Goal: Book appointment/travel/reservation

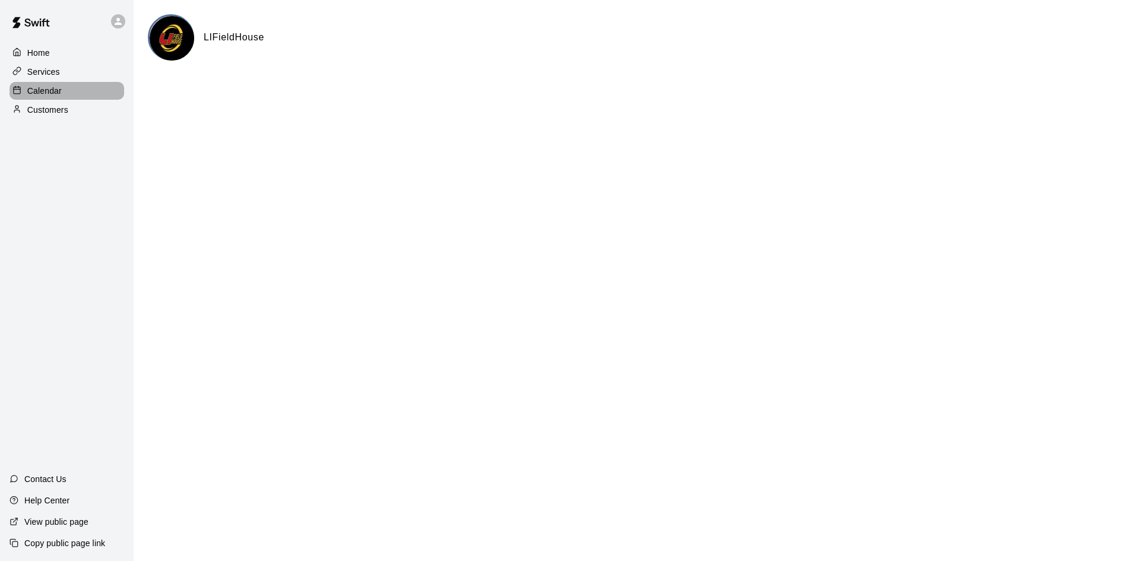
click at [36, 91] on p "Calendar" at bounding box center [44, 91] width 34 height 12
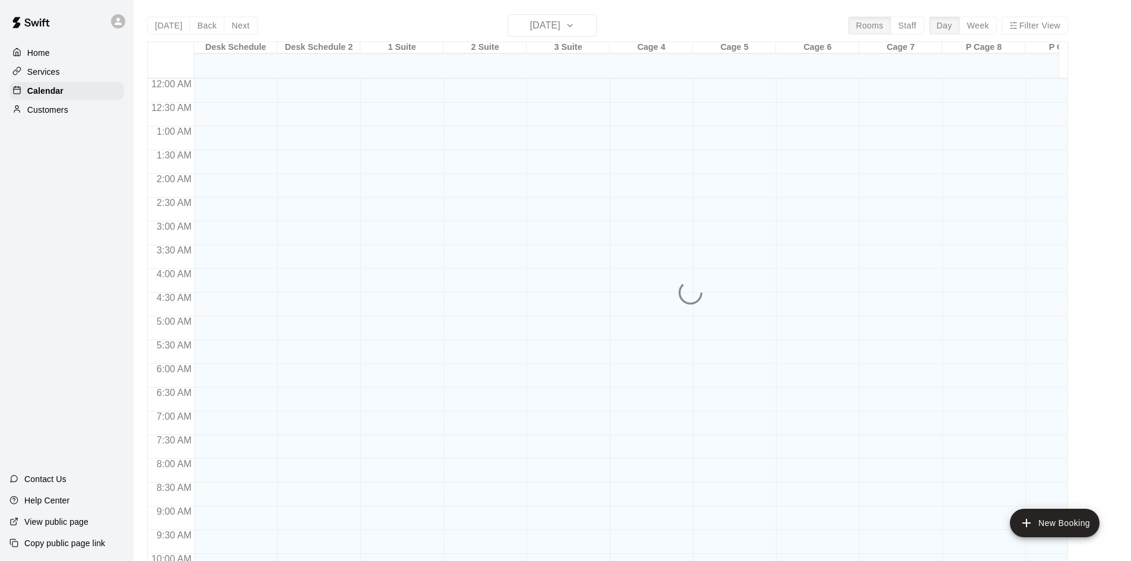
scroll to position [609, 0]
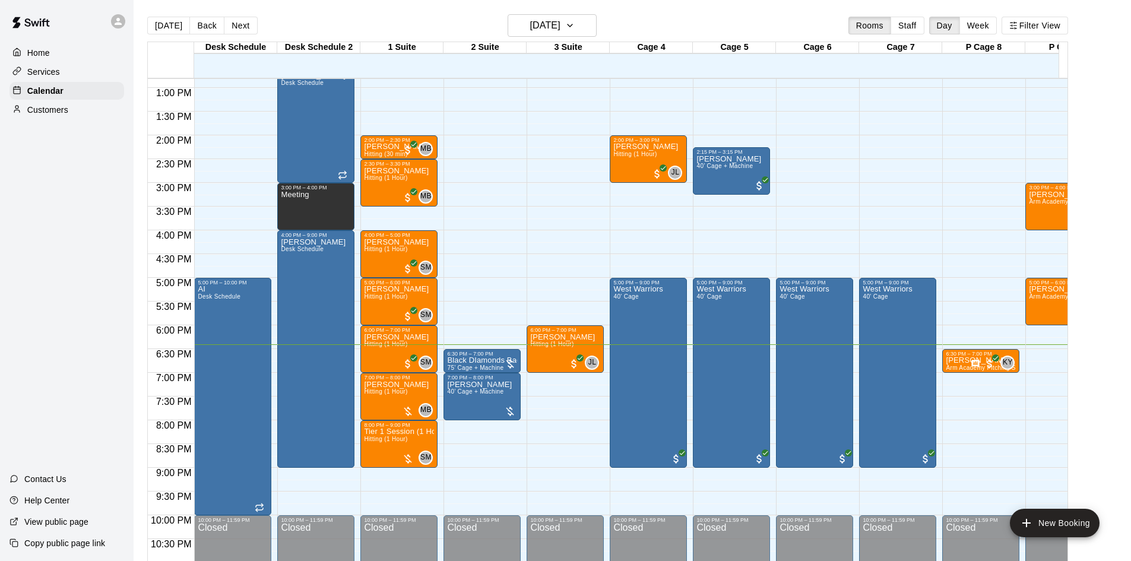
click at [243, 21] on button "Next" at bounding box center [240, 26] width 33 height 18
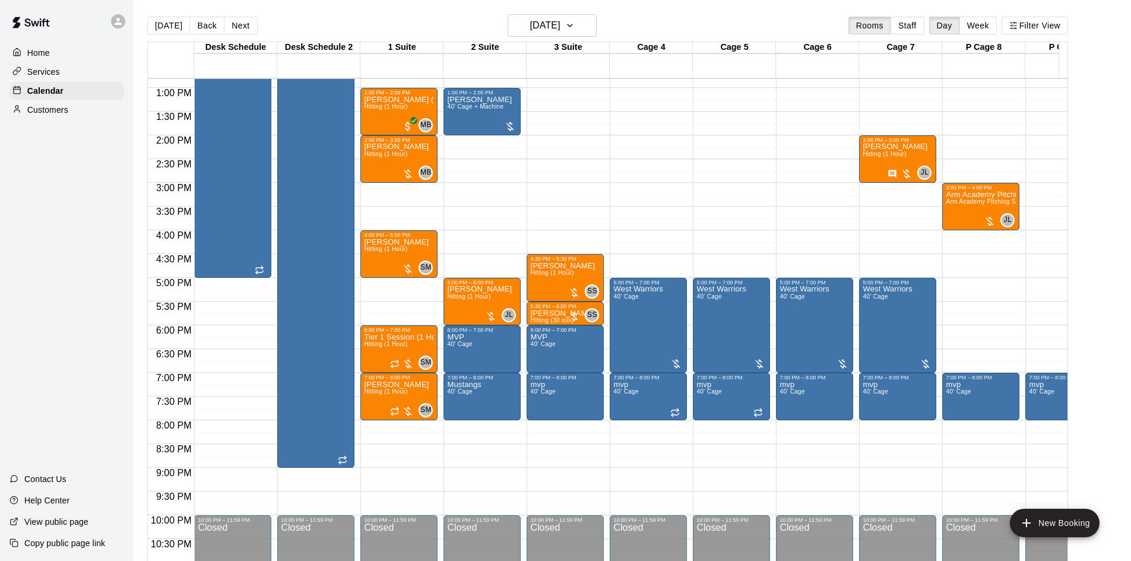
click at [527, 14] on main "[DATE] Back [DATE][DATE] Rooms Staff Day Week Filter View Desk Schedule 20 Wed …" at bounding box center [632, 290] width 997 height 580
click at [531, 18] on h6 "[DATE]" at bounding box center [545, 25] width 30 height 17
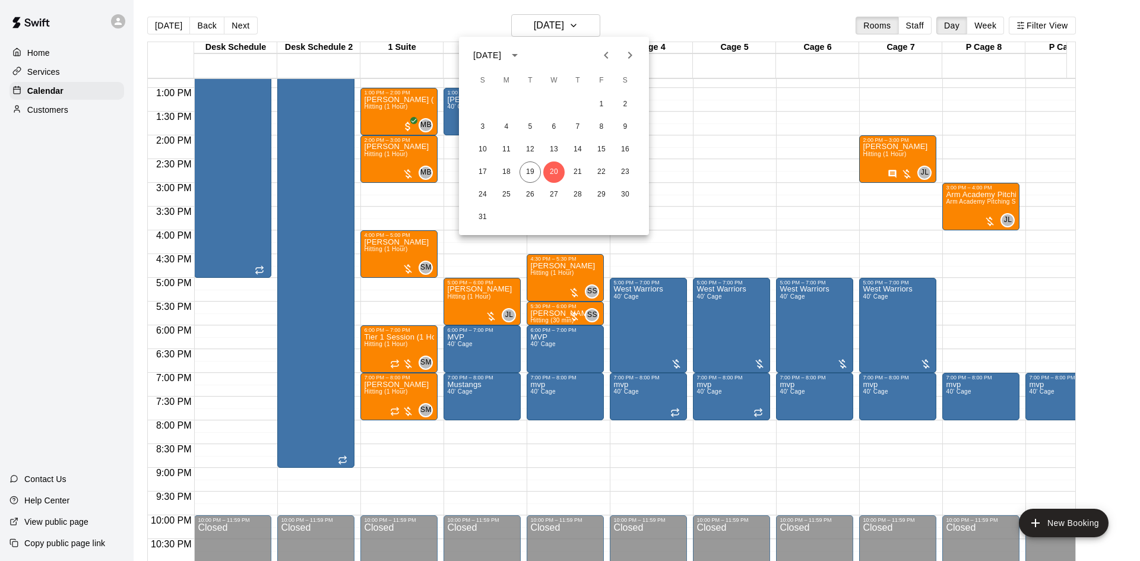
click at [629, 53] on icon "Next month" at bounding box center [630, 55] width 14 height 14
click at [602, 106] on button "5" at bounding box center [601, 104] width 21 height 21
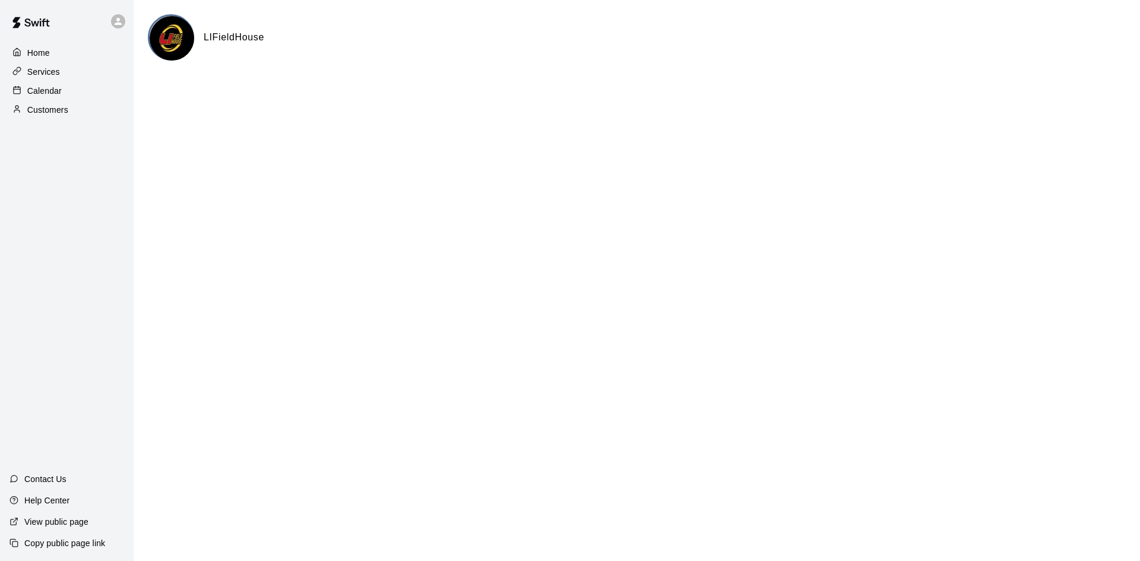
click at [52, 97] on div "Calendar" at bounding box center [66, 91] width 115 height 18
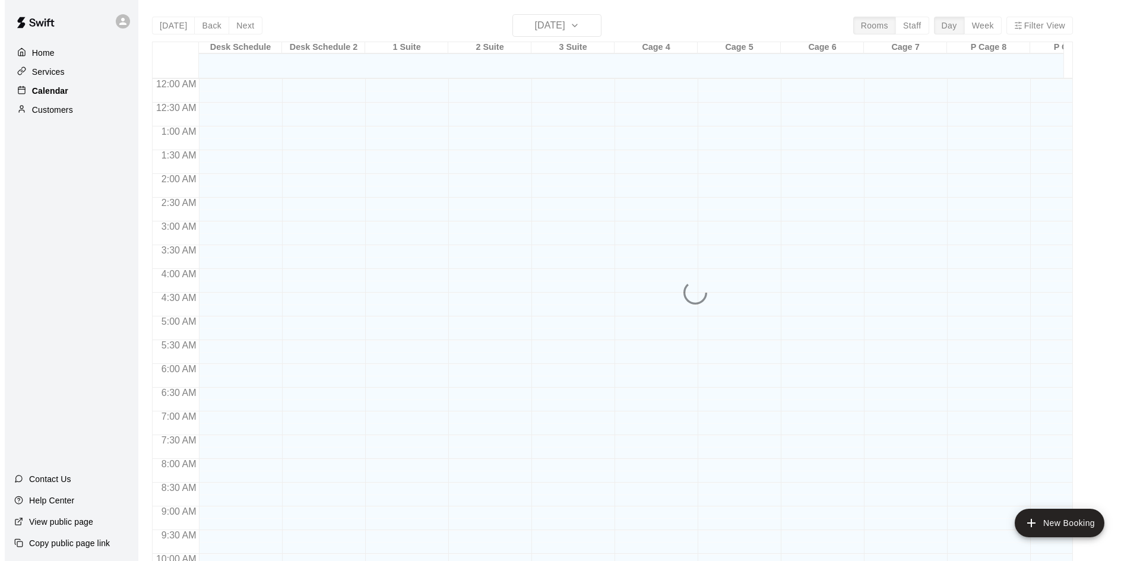
scroll to position [609, 0]
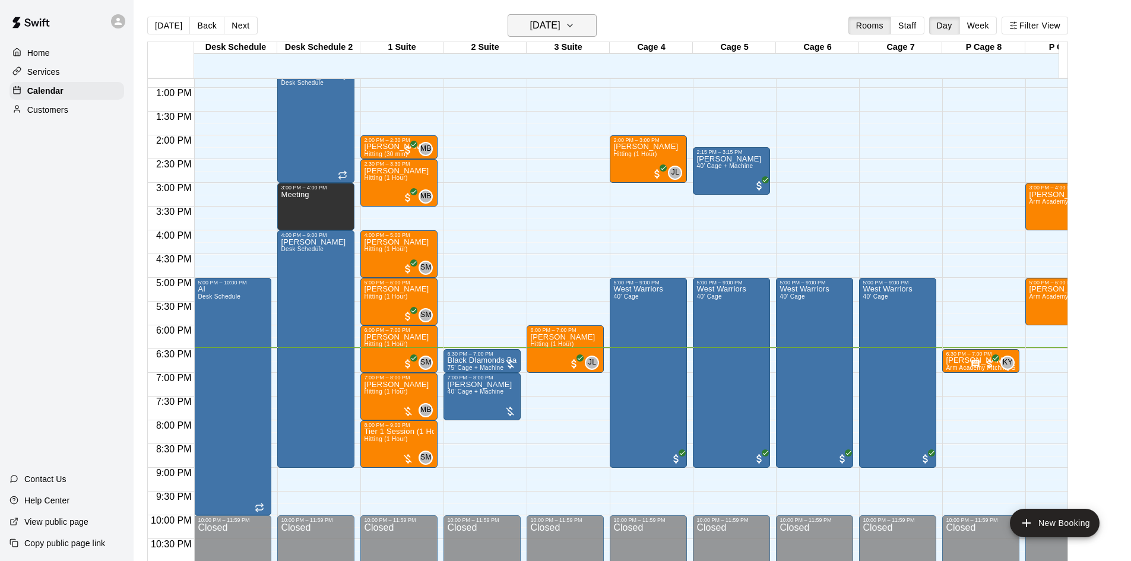
click at [563, 17] on button "[DATE]" at bounding box center [552, 25] width 89 height 23
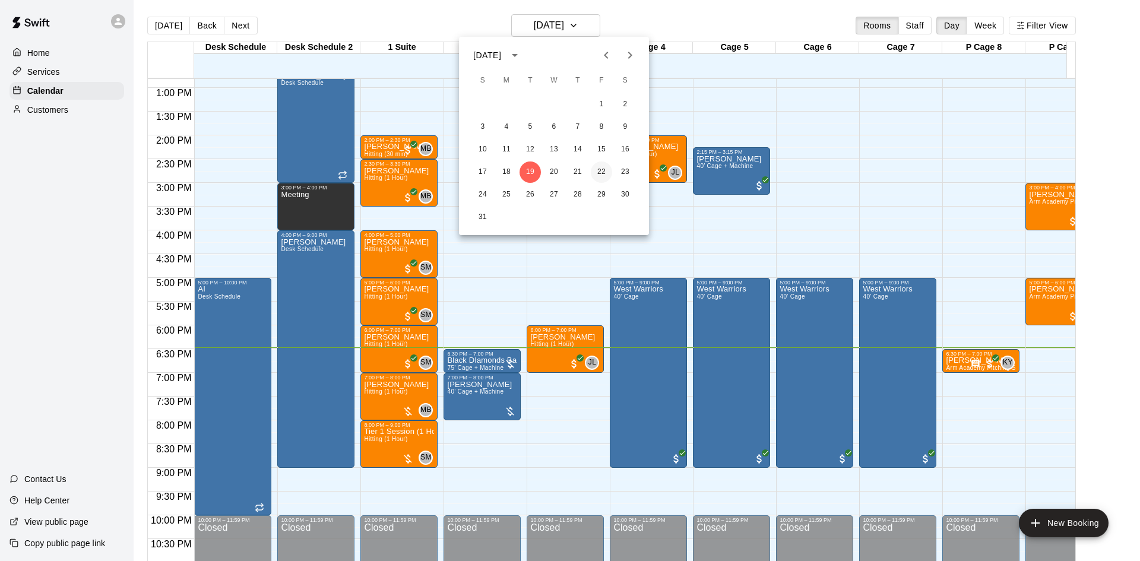
click at [602, 170] on button "22" at bounding box center [601, 171] width 21 height 21
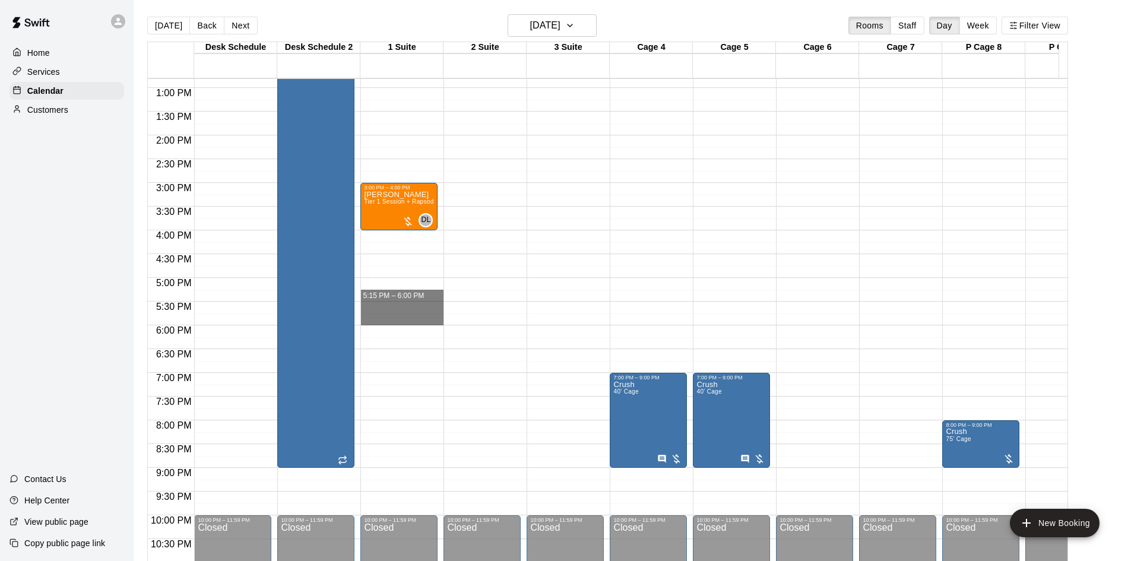
drag, startPoint x: 388, startPoint y: 289, endPoint x: 389, endPoint y: 319, distance: 30.3
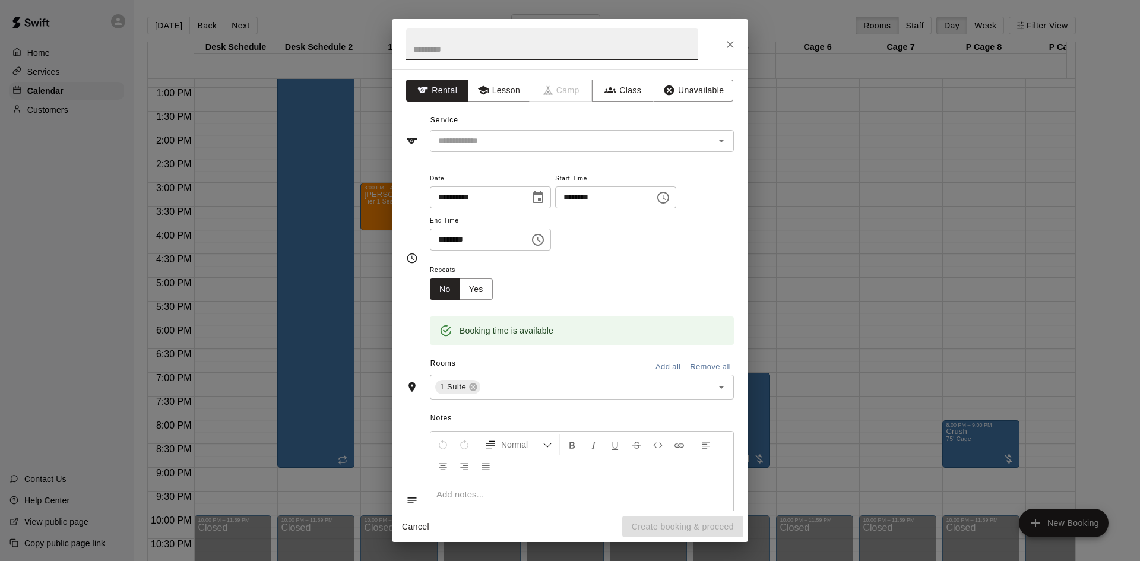
click at [733, 41] on icon "Close" at bounding box center [730, 45] width 12 height 12
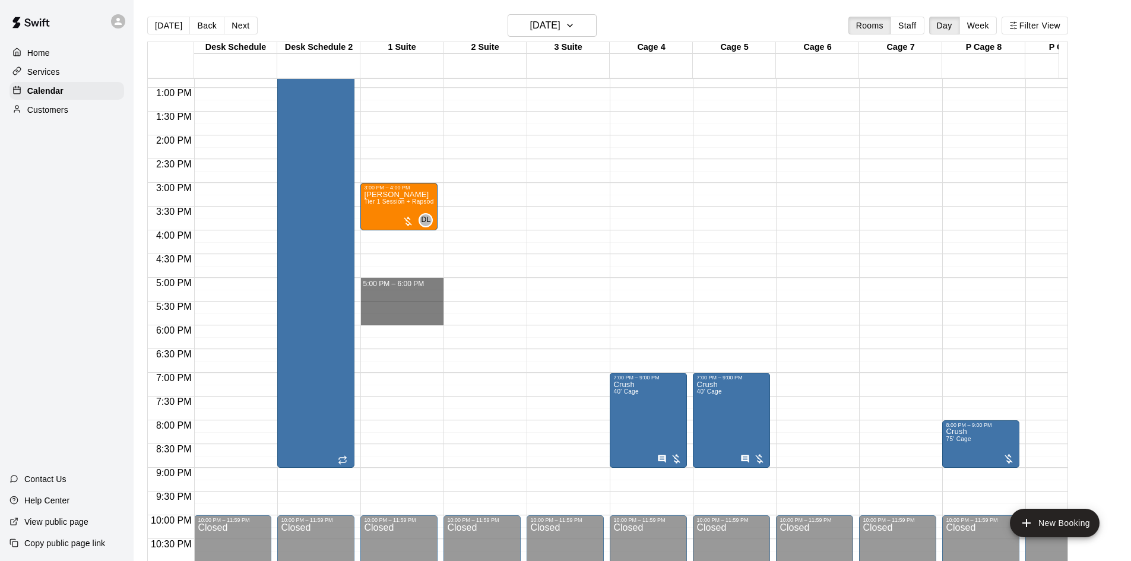
drag, startPoint x: 381, startPoint y: 286, endPoint x: 390, endPoint y: 325, distance: 40.3
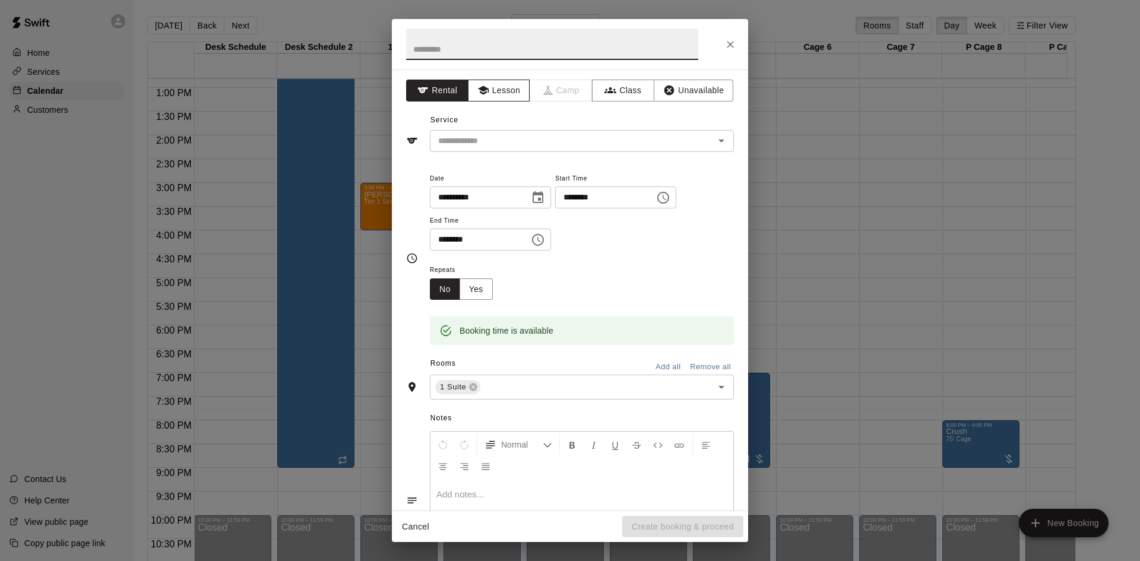
click at [491, 87] on button "Lesson" at bounding box center [499, 91] width 62 height 22
click at [504, 148] on input "text" at bounding box center [564, 141] width 262 height 15
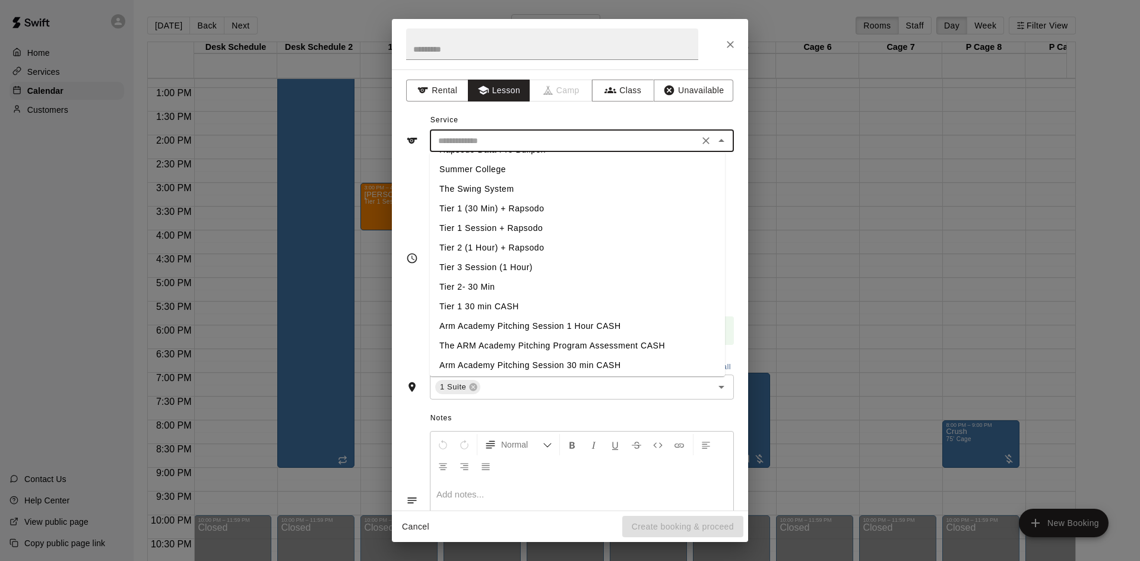
scroll to position [236, 0]
click at [527, 218] on li "Tier 1 Session + Rapsodo" at bounding box center [577, 225] width 295 height 20
type input "**********"
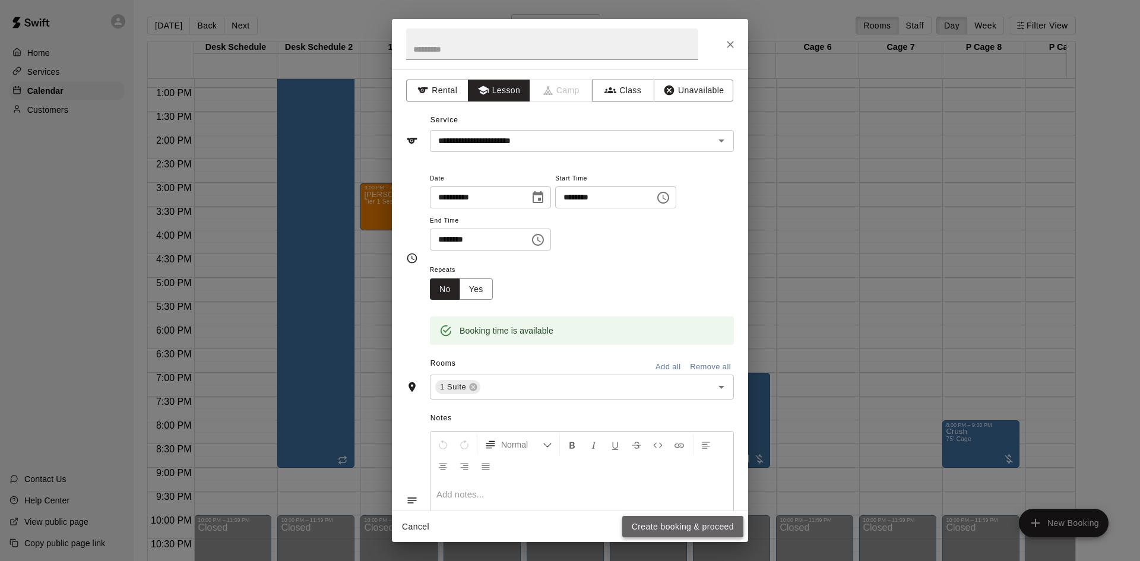
click at [671, 521] on button "Create booking & proceed" at bounding box center [682, 527] width 121 height 22
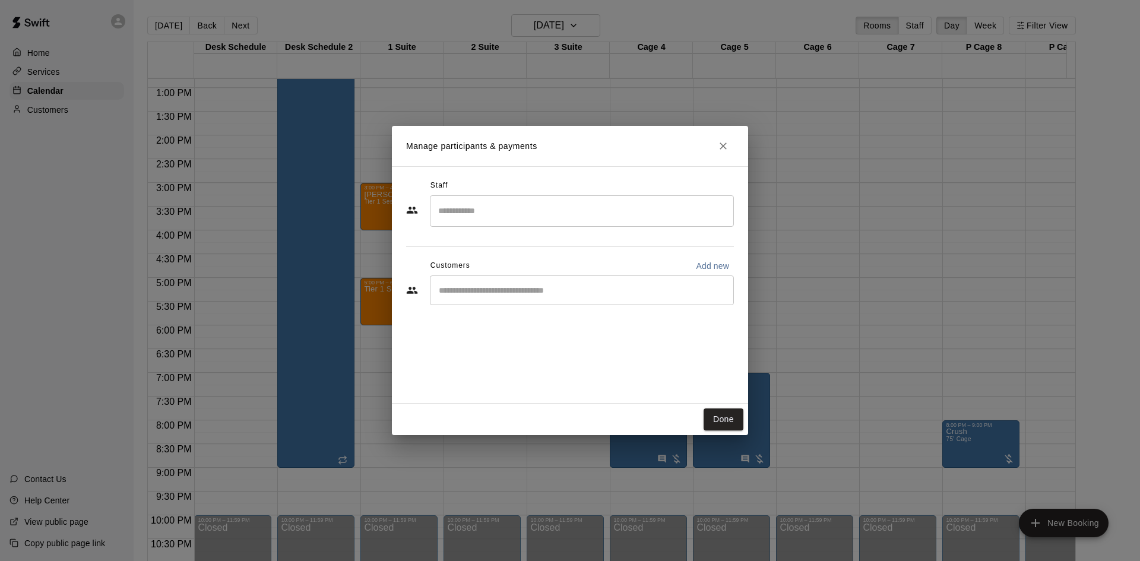
click at [468, 205] on input "Search staff" at bounding box center [581, 211] width 293 height 21
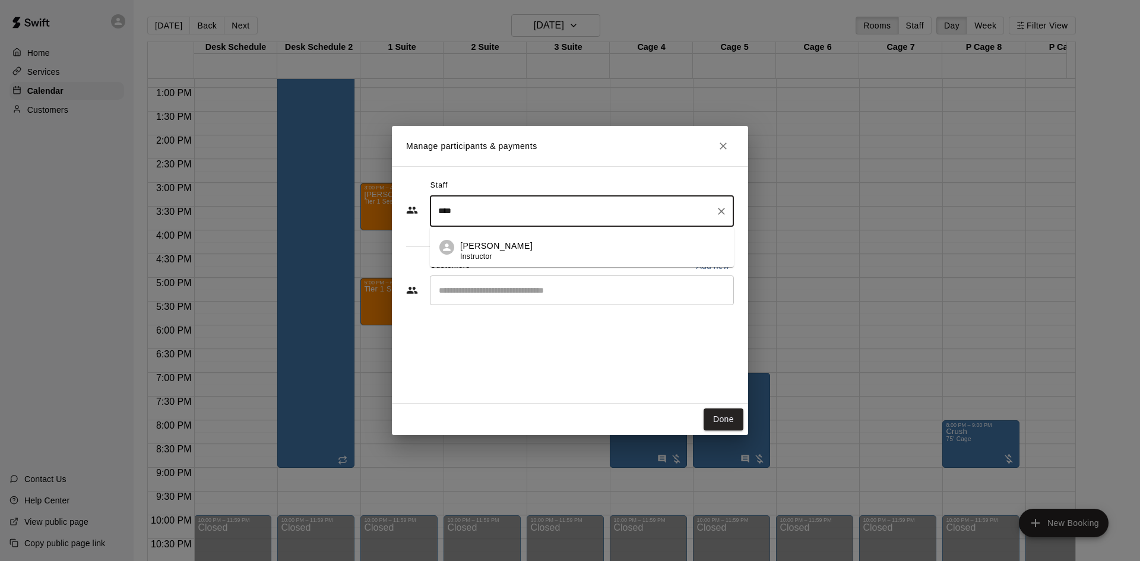
click at [471, 242] on p "[PERSON_NAME]" at bounding box center [496, 246] width 72 height 12
type input "****"
click at [486, 294] on input "Start typing to search customers..." at bounding box center [581, 290] width 293 height 12
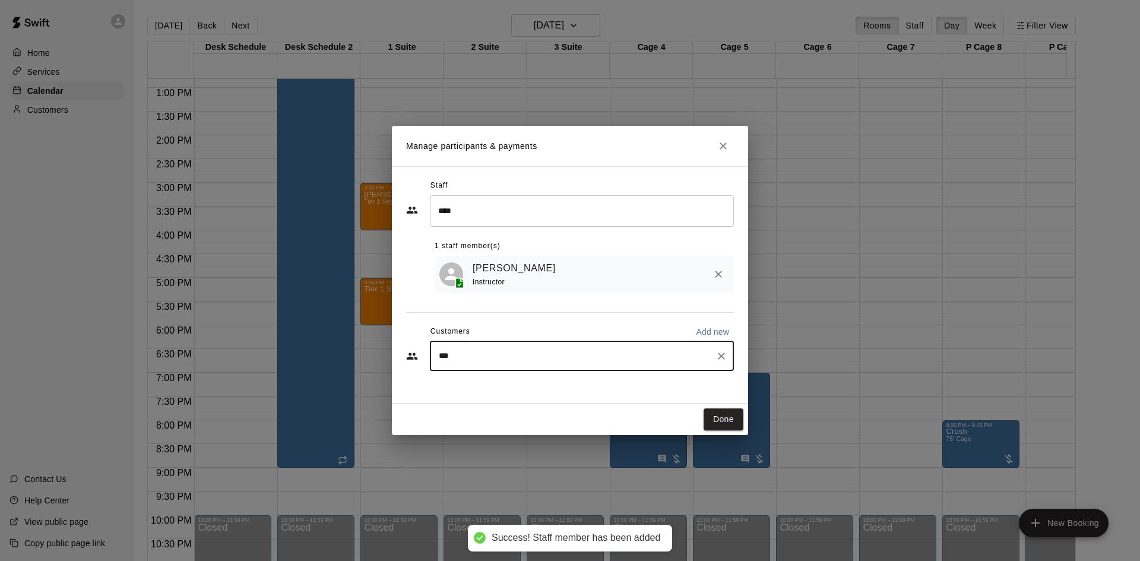
type input "****"
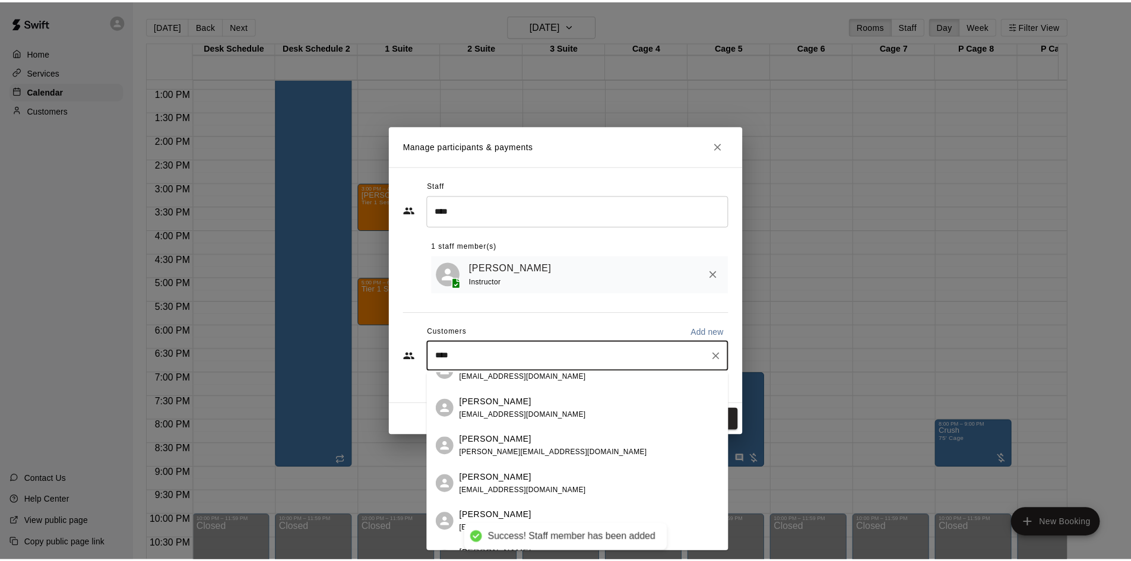
scroll to position [119, 0]
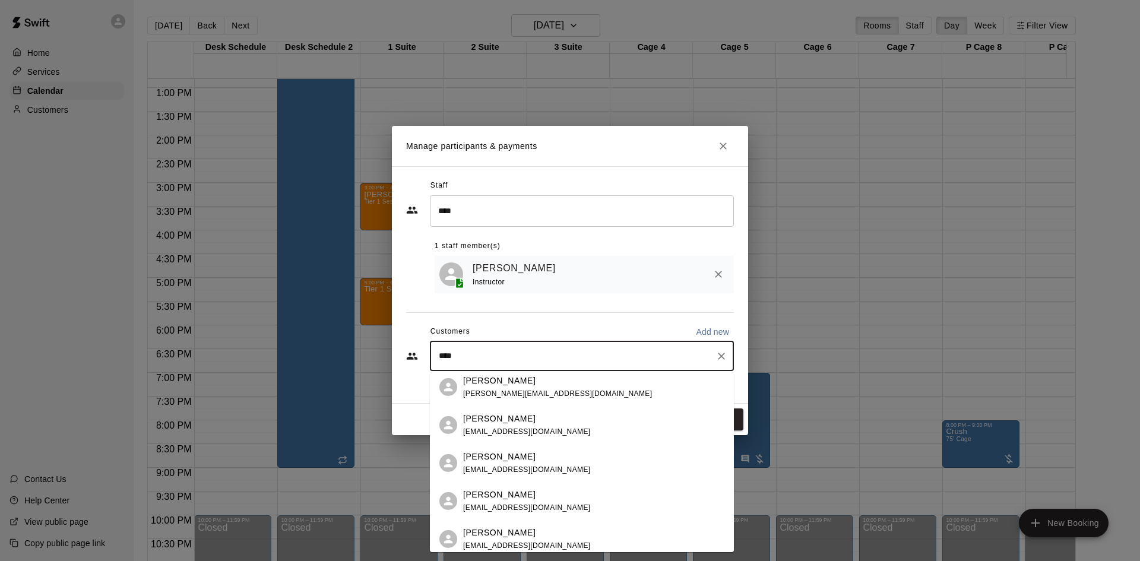
click at [527, 426] on div "Luc Mininni eminin1@aol.com" at bounding box center [593, 426] width 261 height 26
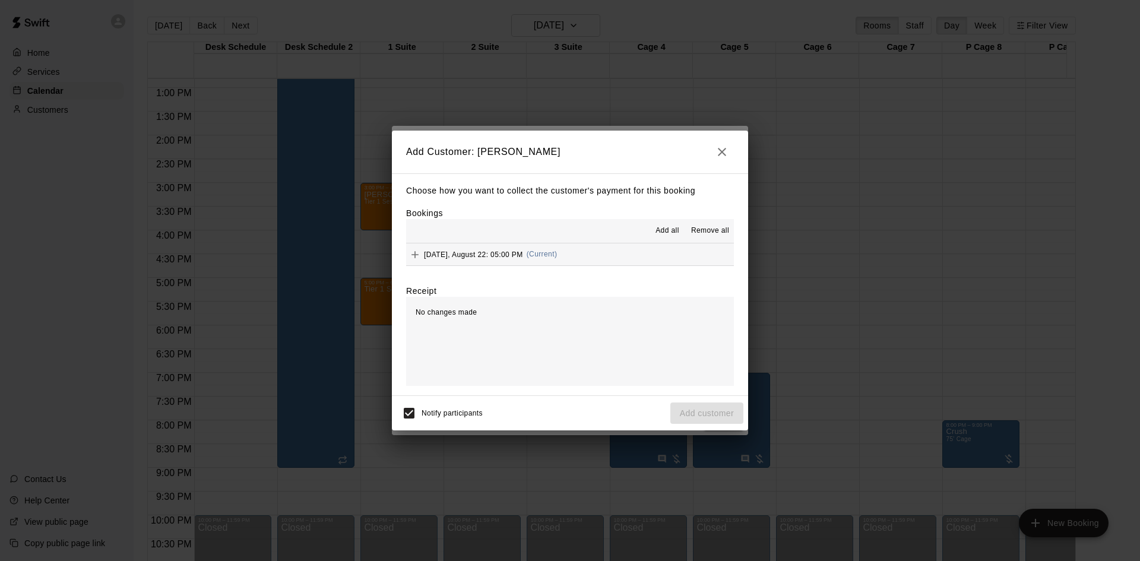
click at [658, 230] on span "Add all" at bounding box center [667, 231] width 24 height 12
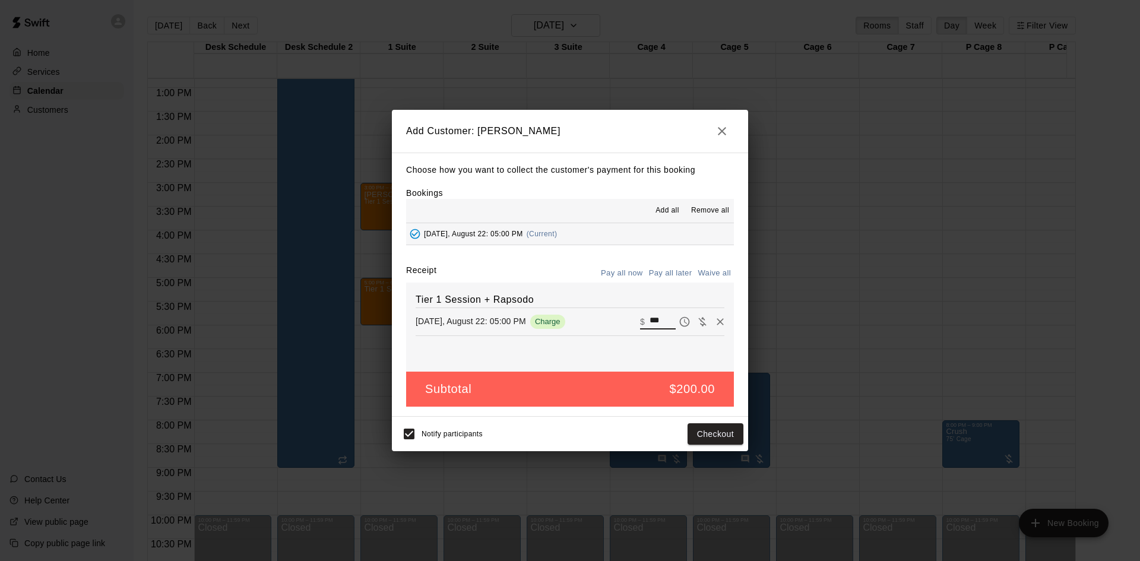
click at [659, 315] on input "***" at bounding box center [663, 321] width 26 height 15
type input "***"
click at [662, 274] on button "Pay all later" at bounding box center [670, 273] width 49 height 18
click at [681, 426] on button "Add customer" at bounding box center [706, 434] width 73 height 22
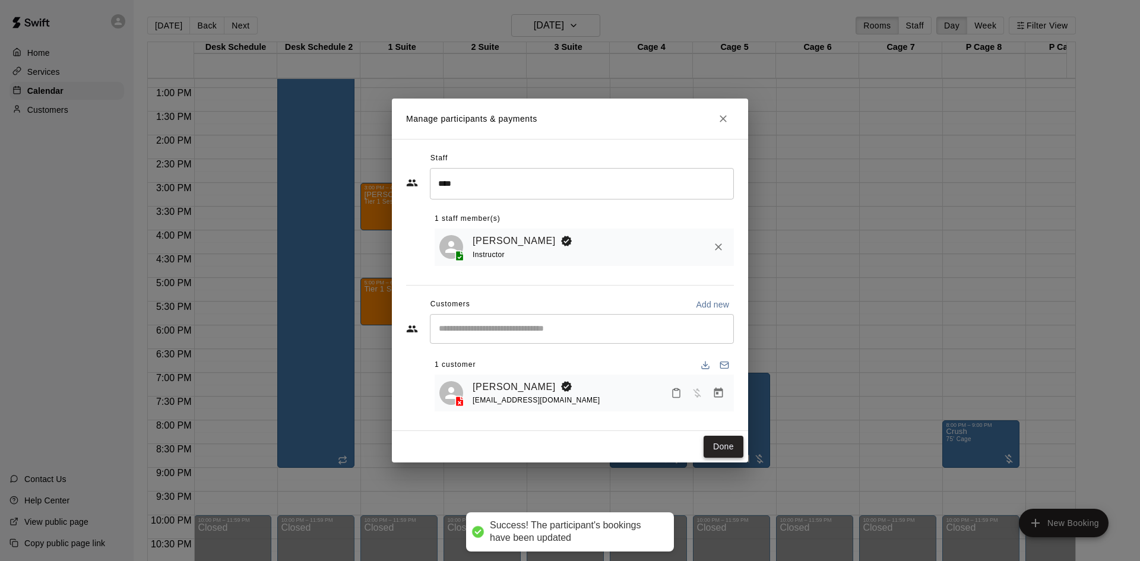
click at [731, 441] on button "Done" at bounding box center [724, 447] width 40 height 22
